Goal: Task Accomplishment & Management: Use online tool/utility

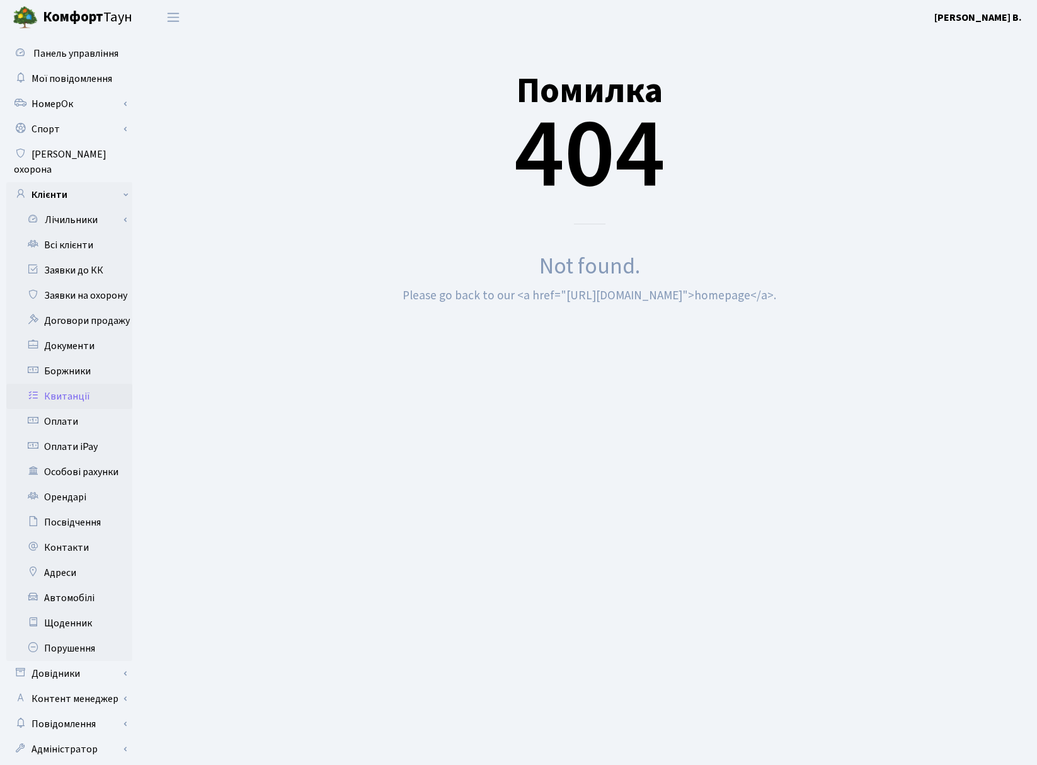
click at [61, 384] on link "Квитанції" at bounding box center [69, 396] width 126 height 25
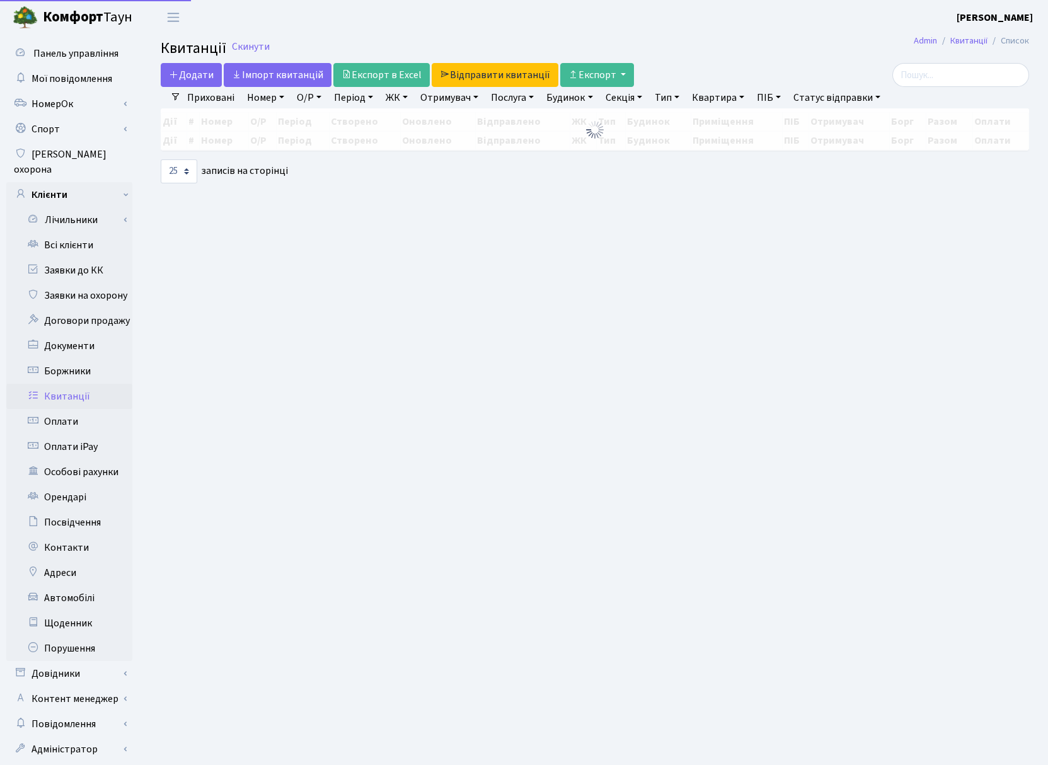
select select "25"
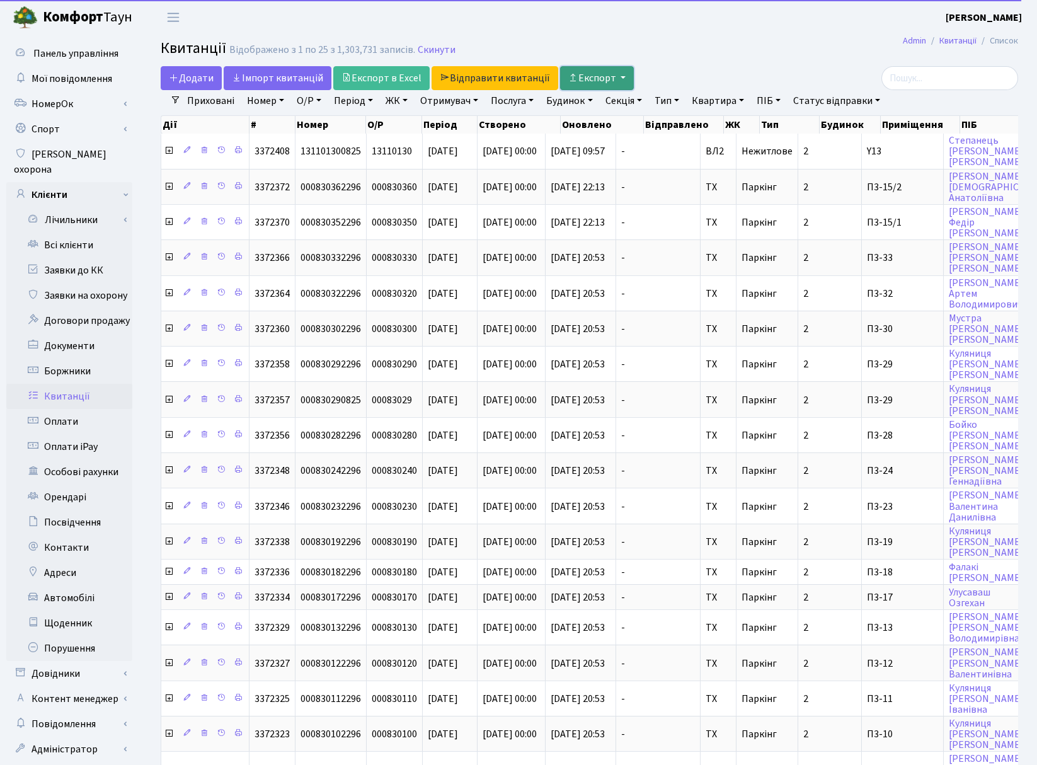
click at [599, 77] on button "Експорт" at bounding box center [597, 78] width 74 height 24
click at [703, 34] on header "Комфорт Таун Чухарев Д. В. Мій обліковий запис Вийти" at bounding box center [518, 17] width 1037 height 35
click at [440, 50] on link "Скинути" at bounding box center [437, 50] width 38 height 12
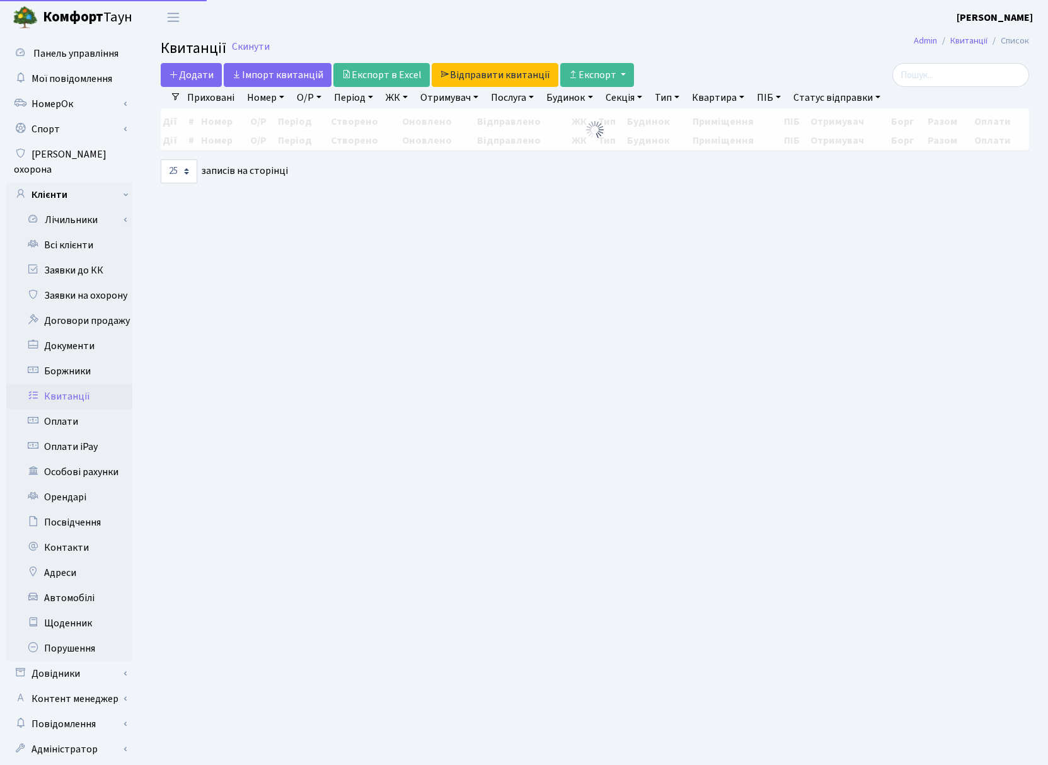
select select "25"
